Goal: Task Accomplishment & Management: Use online tool/utility

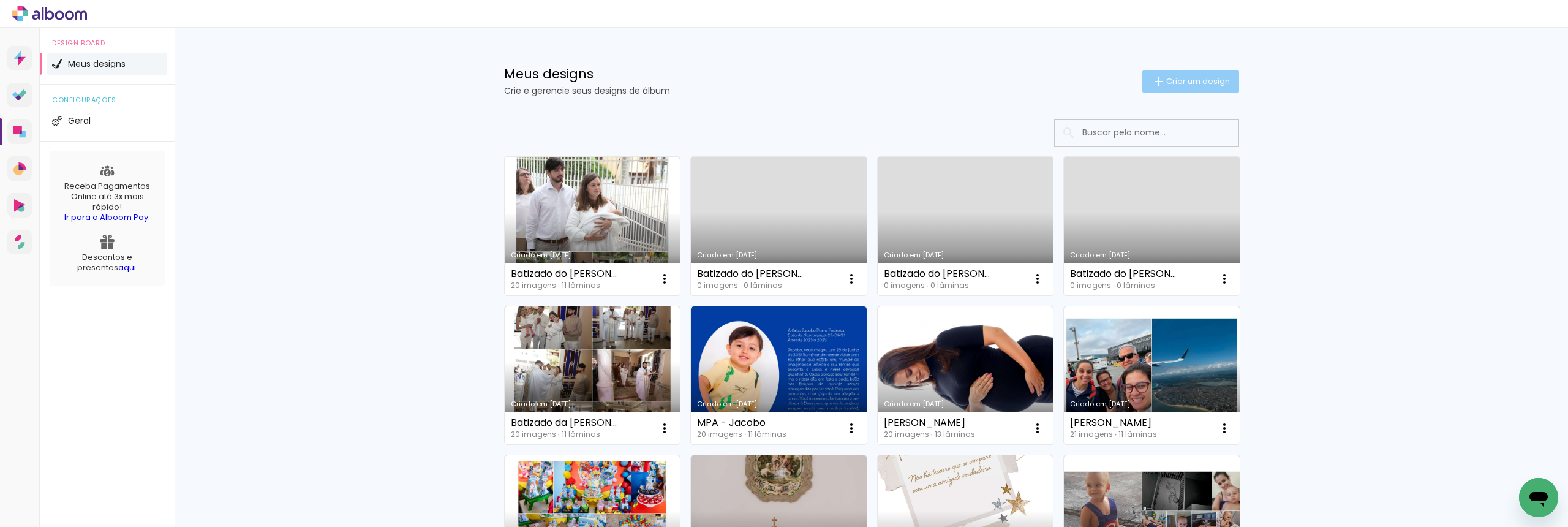
click at [1175, 87] on paper-button "Criar um design" at bounding box center [1190, 81] width 97 height 22
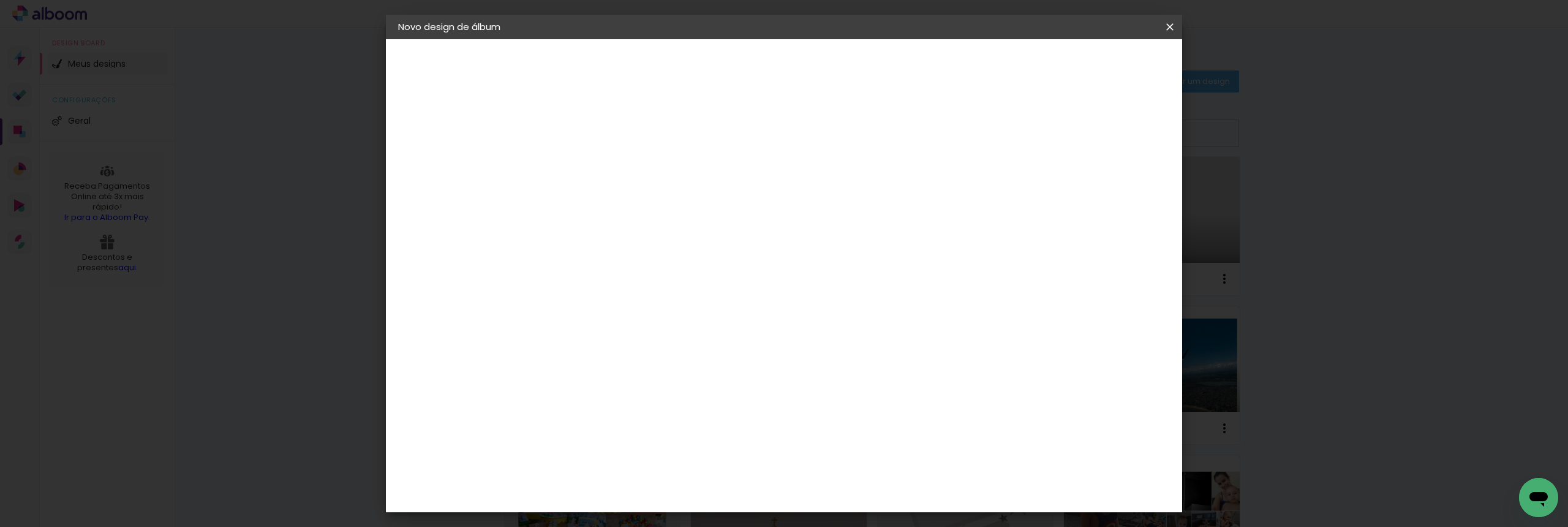
click at [598, 165] on input at bounding box center [598, 165] width 0 height 19
type input "Casamento Bia e [PERSON_NAME]"
type paper-input "Casamento Bia e [PERSON_NAME]"
click at [724, 64] on paper-button "Avançar" at bounding box center [694, 64] width 60 height 21
click at [696, 220] on paper-input-container at bounding box center [629, 233] width 132 height 28
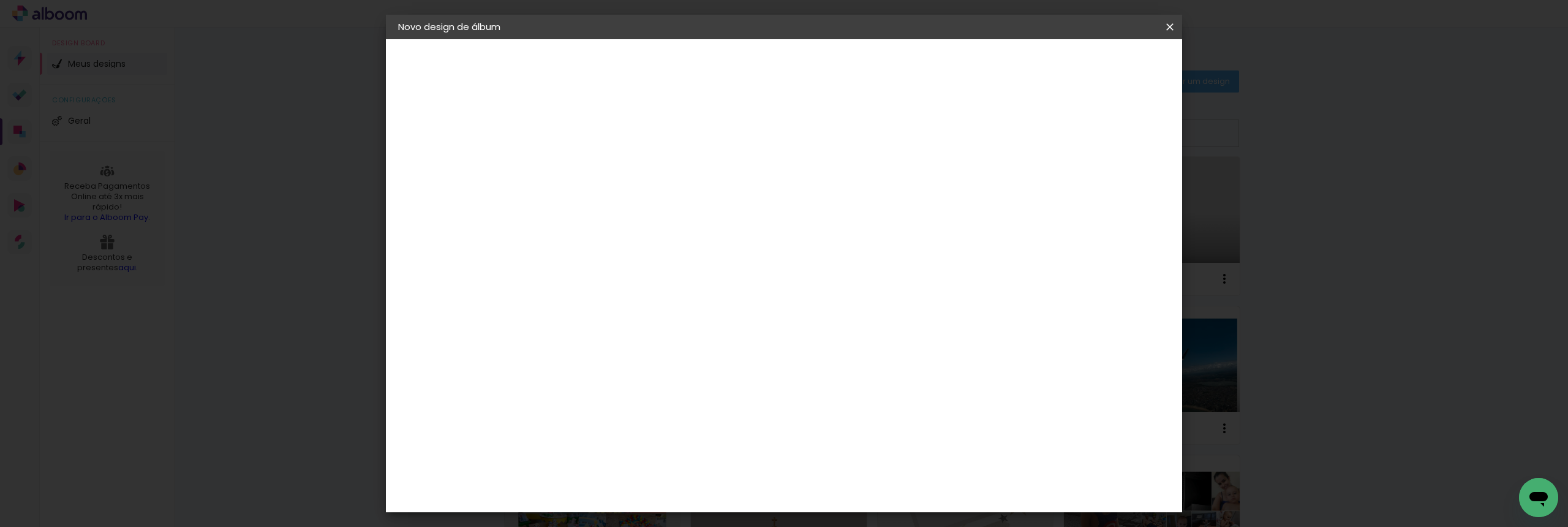
type input "go ima"
type paper-input "go ima"
click at [671, 290] on div "Encadernadora [GEOGRAPHIC_DATA] [GEOGRAPHIC_DATA] [GEOGRAPHIC_DATA] [GEOGRAPHIC…" at bounding box center [617, 208] width 108 height 179
click at [671, 282] on paper-item "Go image" at bounding box center [617, 279] width 108 height 32
click at [0, 0] on slot "Avançar" at bounding box center [0, 0] width 0 height 0
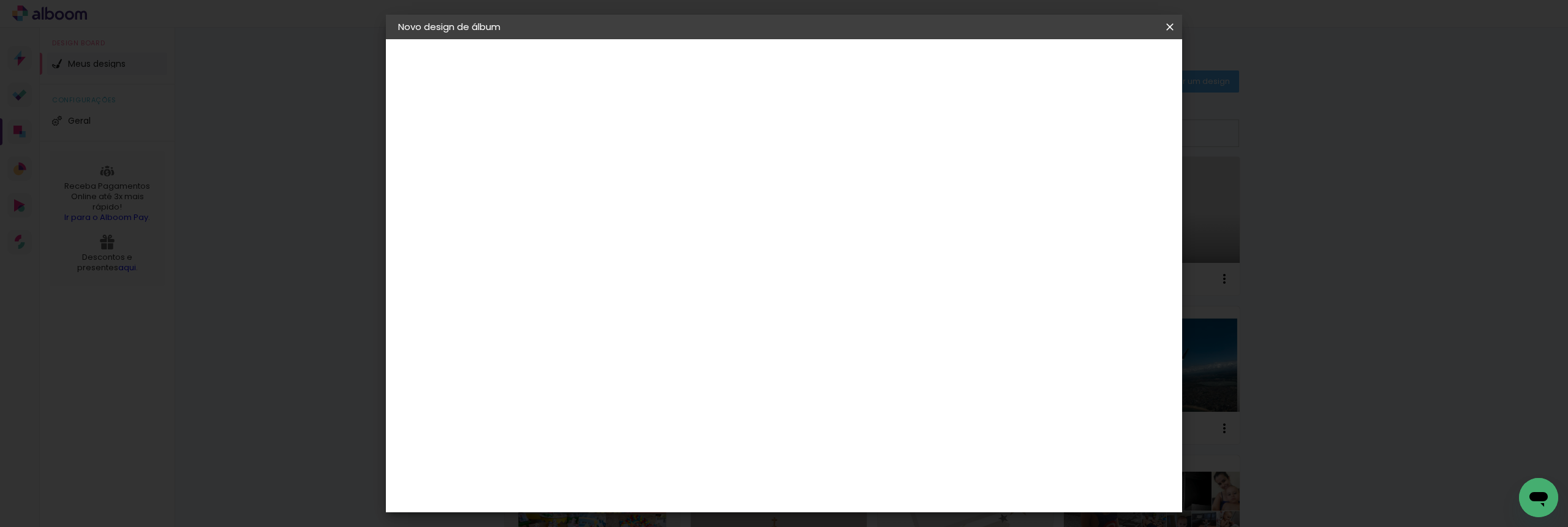
click at [646, 204] on input "text" at bounding box center [622, 214] width 47 height 19
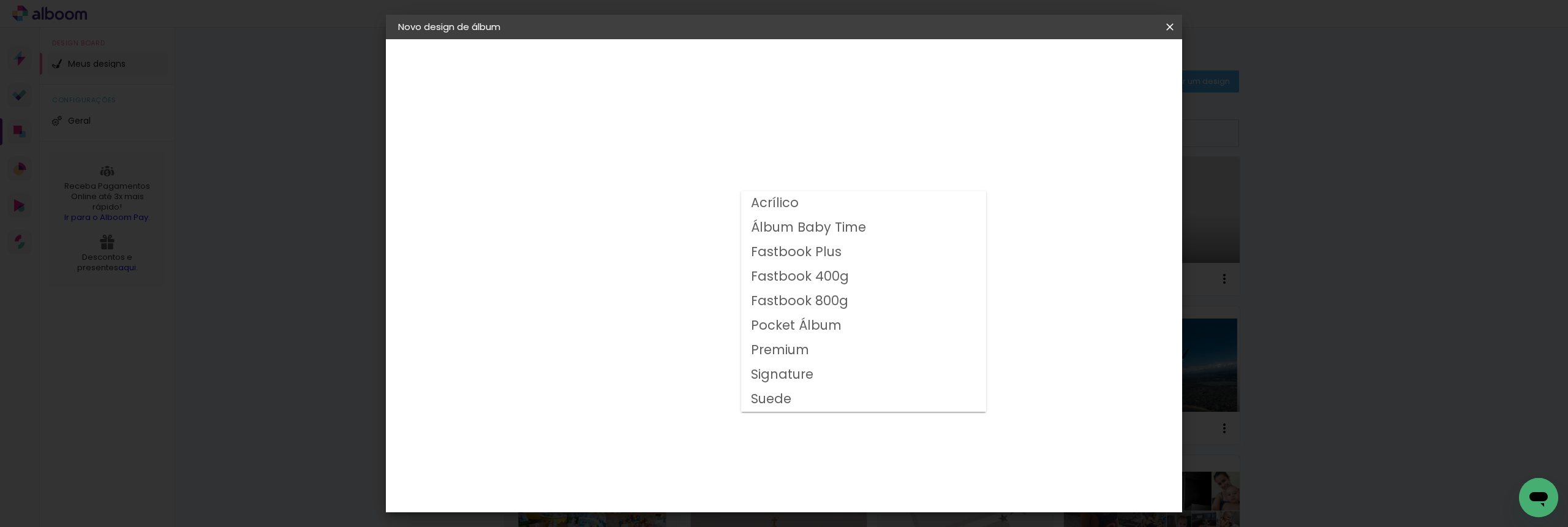
click at [0, 0] on slot "Fastbook 800g" at bounding box center [0, 0] width 0 height 0
type input "Fastbook 800g"
